Goal: Information Seeking & Learning: Check status

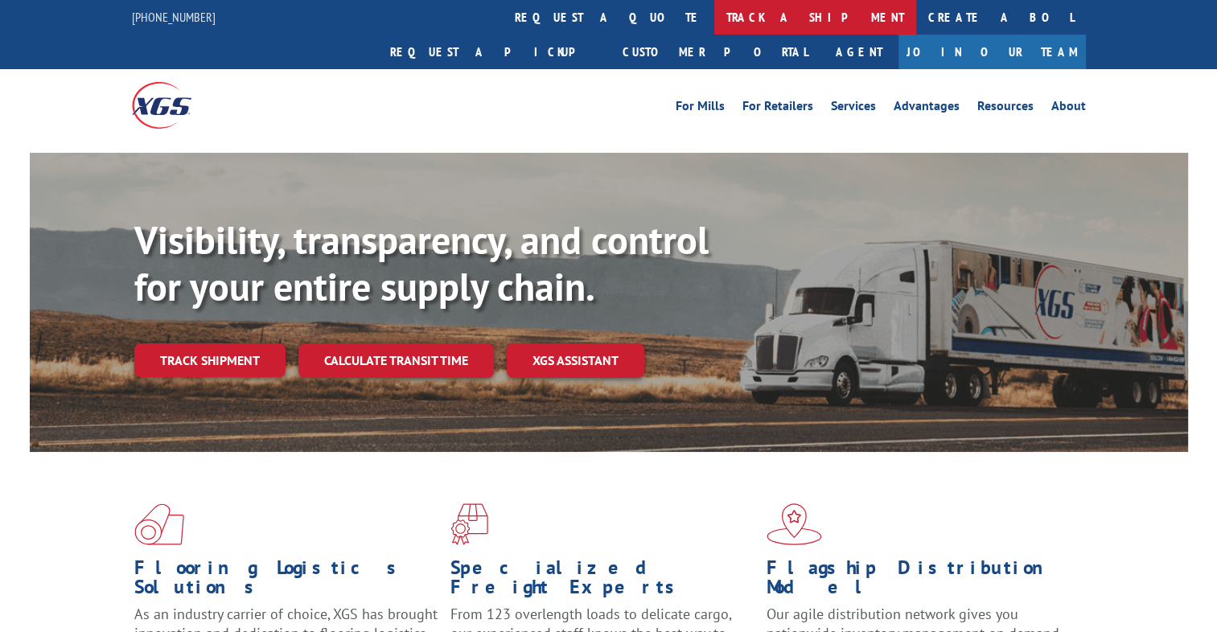
click at [714, 24] on link "track a shipment" at bounding box center [815, 17] width 202 height 35
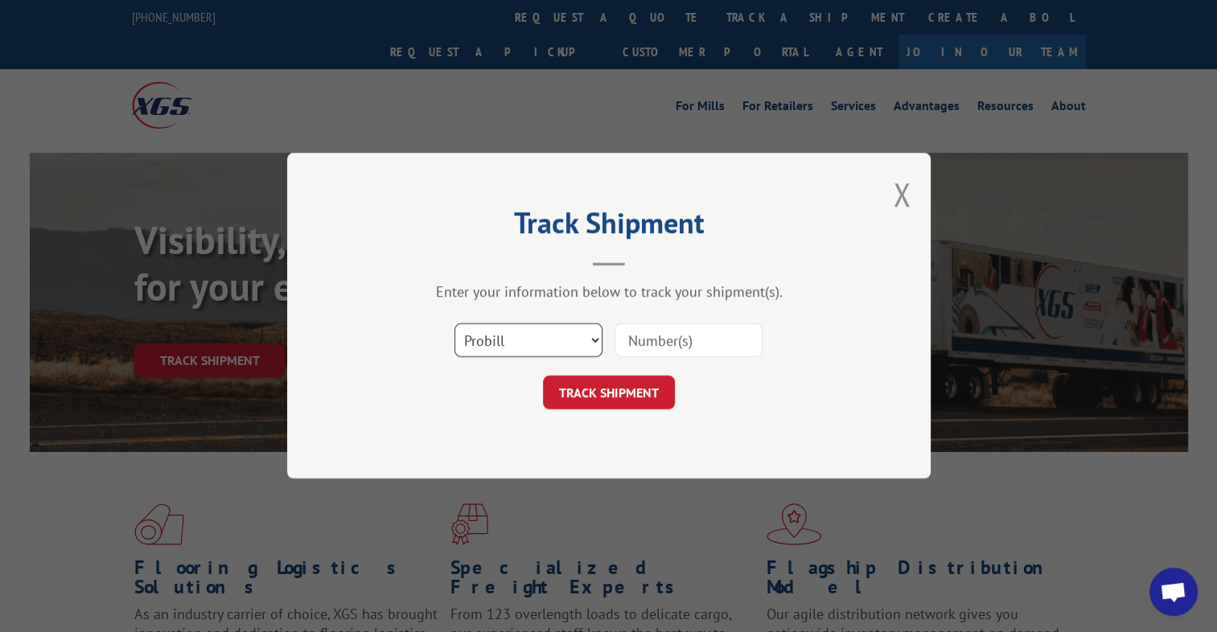
drag, startPoint x: 497, startPoint y: 334, endPoint x: 496, endPoint y: 358, distance: 23.3
click at [497, 334] on select "Select category... Probill BOL PO" at bounding box center [528, 341] width 148 height 34
select select "bol"
click at [454, 324] on select "Select category... Probill BOL PO" at bounding box center [528, 341] width 148 height 34
click at [646, 339] on input at bounding box center [688, 341] width 148 height 34
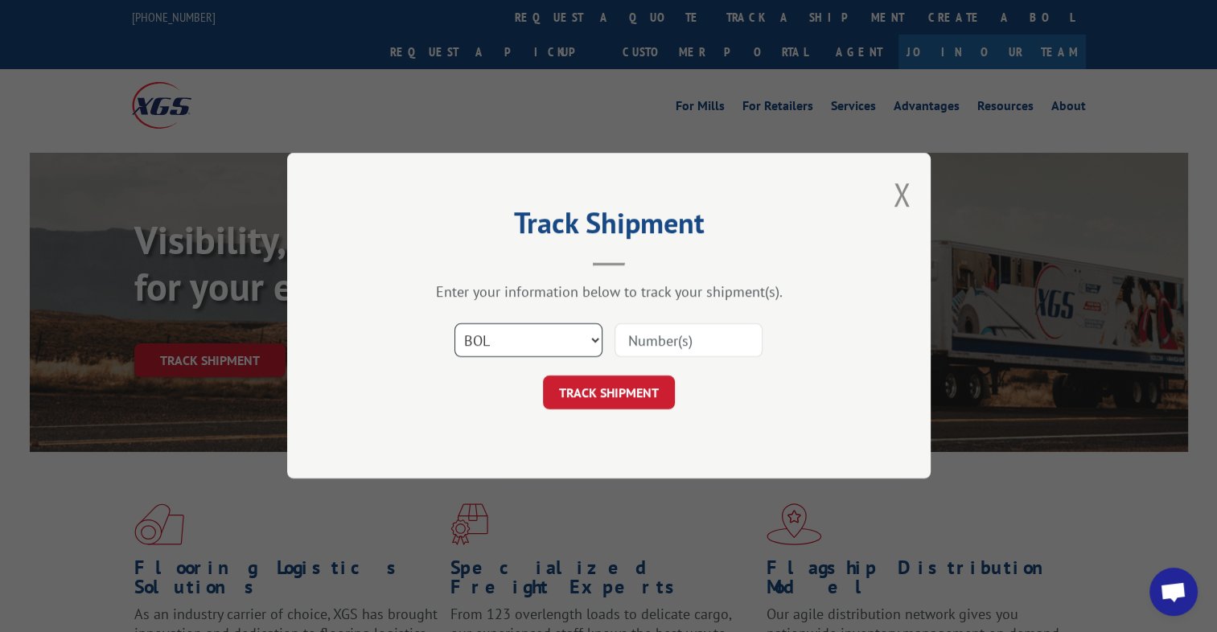
click at [557, 339] on select "Select category... Probill BOL PO" at bounding box center [528, 341] width 148 height 34
click at [454, 324] on select "Select category... Probill BOL PO" at bounding box center [528, 341] width 148 height 34
click at [524, 349] on select "Select category... Probill BOL PO" at bounding box center [528, 341] width 148 height 34
select select "probill"
click at [454, 324] on select "Select category... Probill BOL PO" at bounding box center [528, 341] width 148 height 34
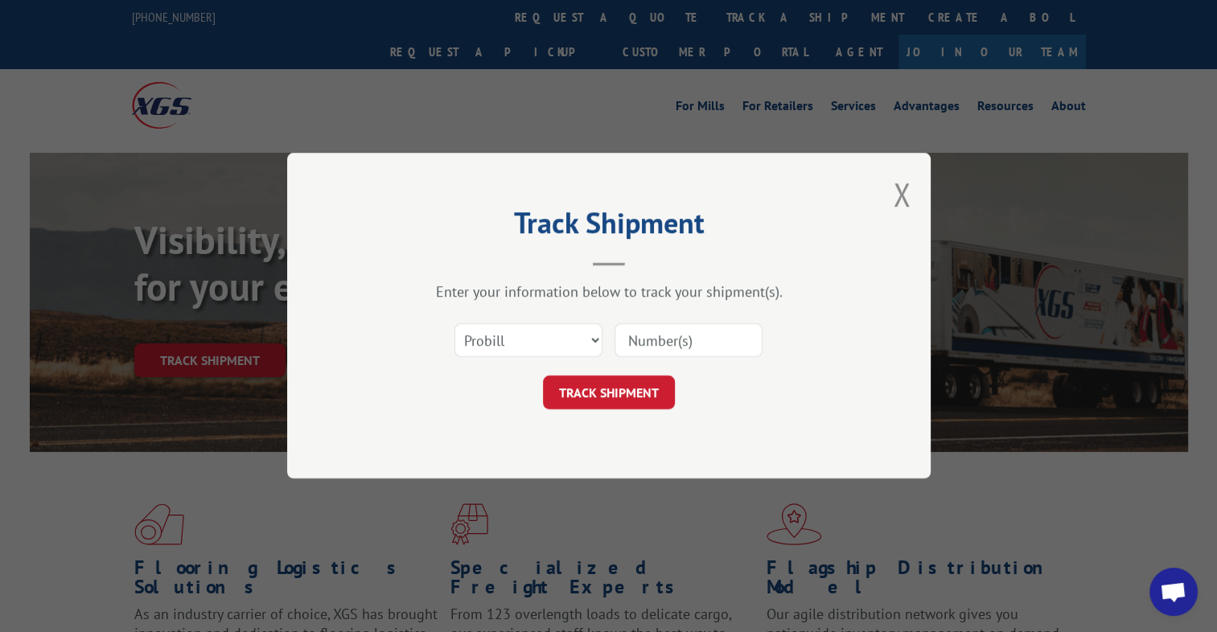
click at [660, 357] on div at bounding box center [688, 340] width 148 height 37
click at [663, 340] on input at bounding box center [688, 341] width 148 height 34
type input "17602807"
click button "TRACK SHIPMENT" at bounding box center [609, 393] width 132 height 34
